Goal: Contribute content

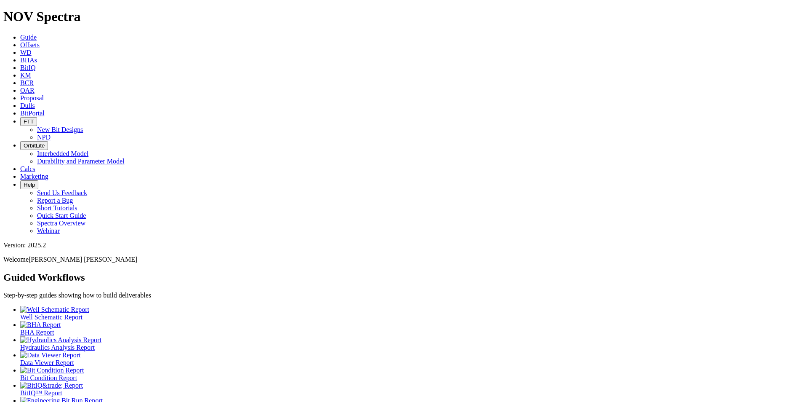
click at [35, 102] on link "Dulls" at bounding box center [27, 105] width 15 height 7
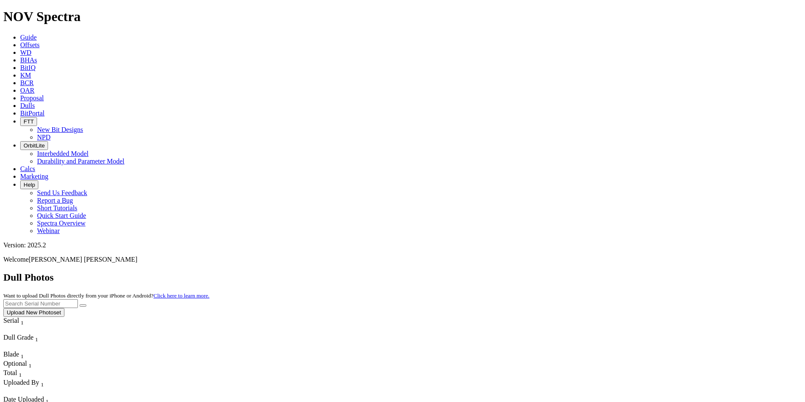
click at [64, 308] on button "Upload New Photoset" at bounding box center [33, 312] width 61 height 9
